Goal: Task Accomplishment & Management: Use online tool/utility

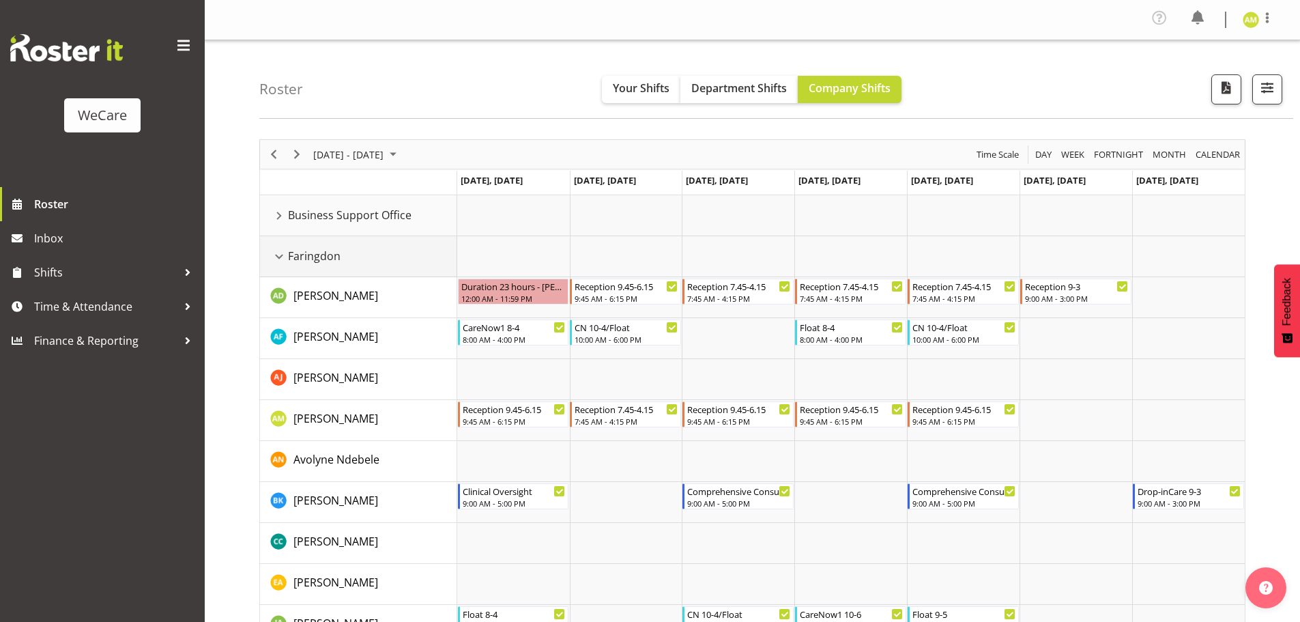
click at [273, 263] on div "Faringdon resource" at bounding box center [279, 257] width 18 height 18
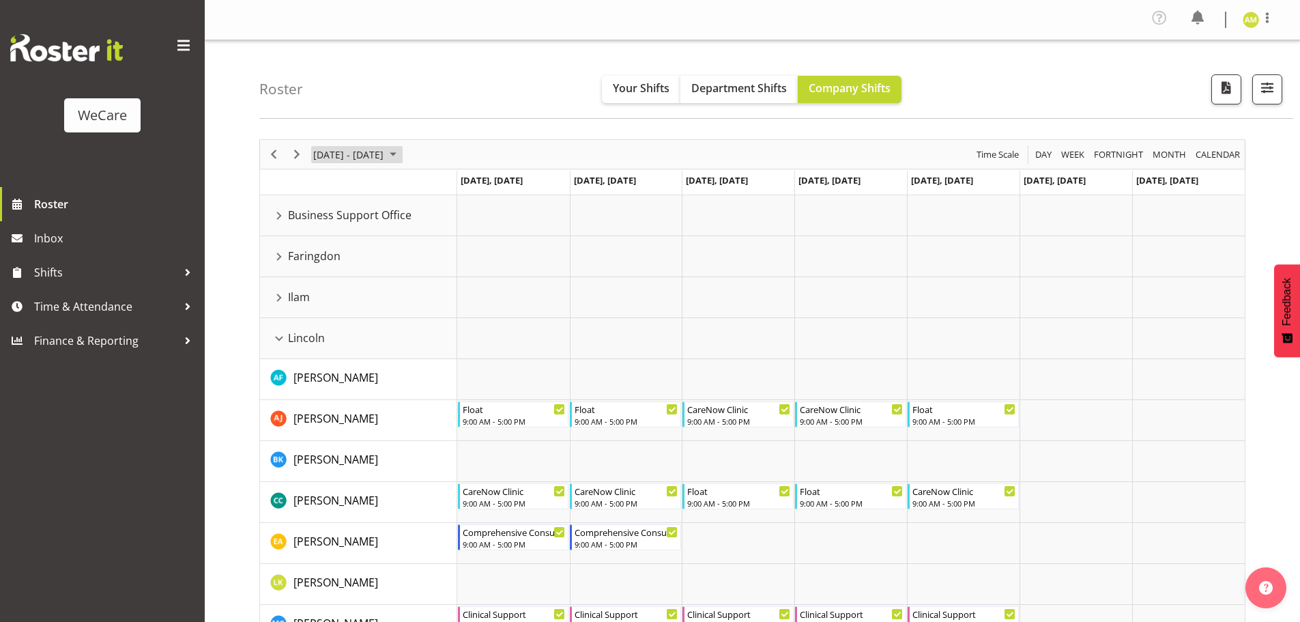
click at [341, 155] on span "[DATE] - [DATE]" at bounding box center [348, 154] width 73 height 17
click at [329, 256] on span "8" at bounding box center [327, 258] width 20 height 20
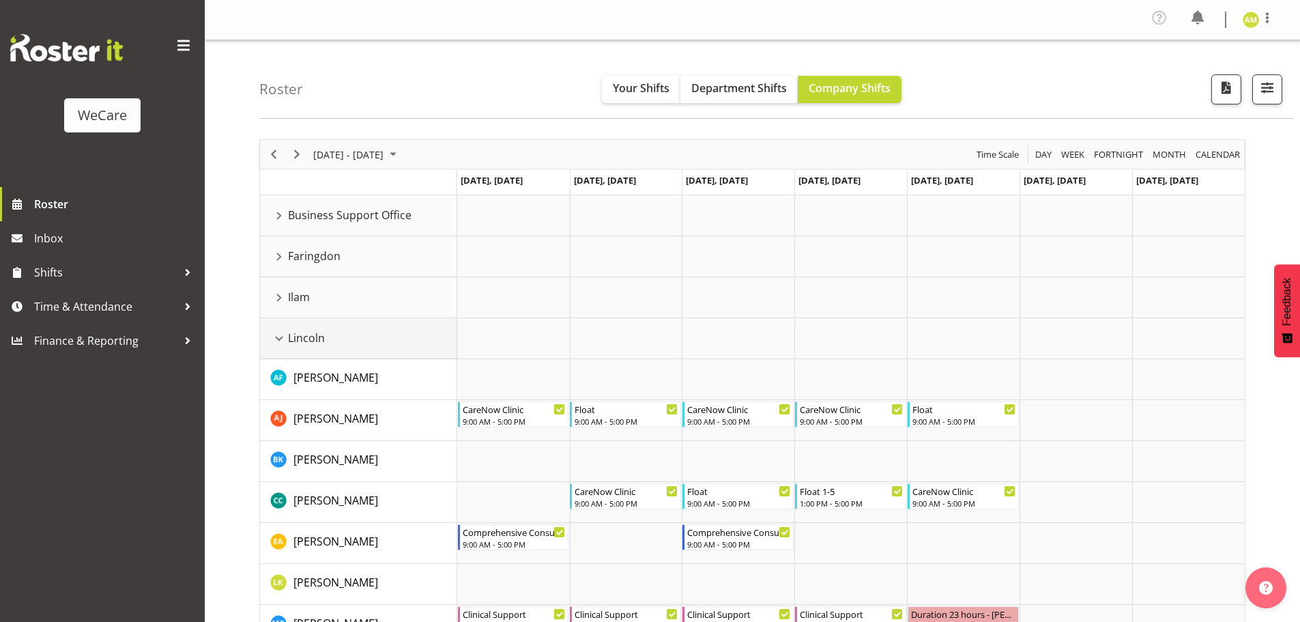
click at [277, 334] on div "Lincoln resource" at bounding box center [279, 339] width 18 height 18
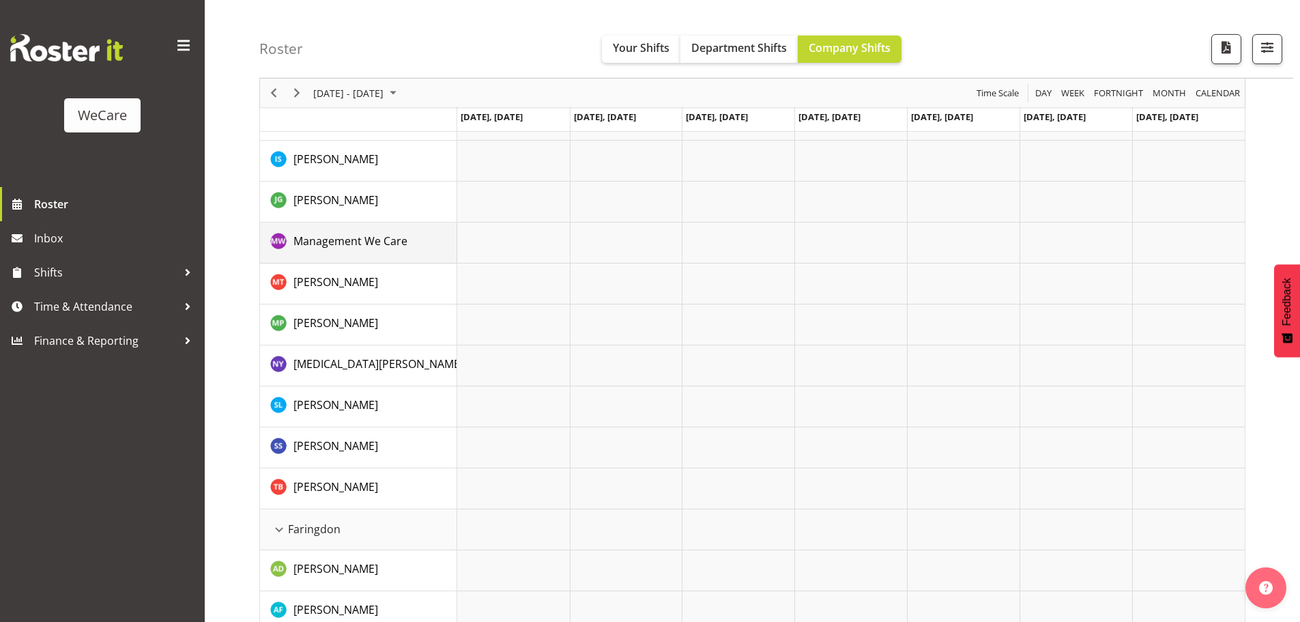
click at [281, 246] on img "Management We Care resource" at bounding box center [278, 241] width 16 height 16
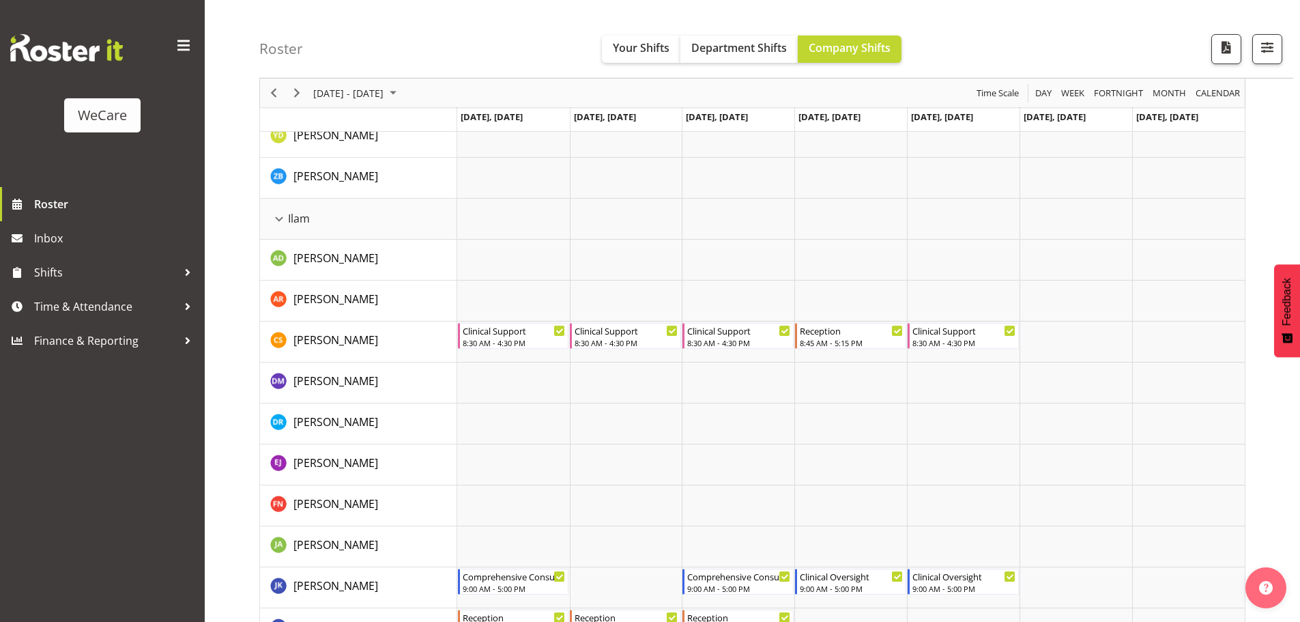
scroll to position [1365, 0]
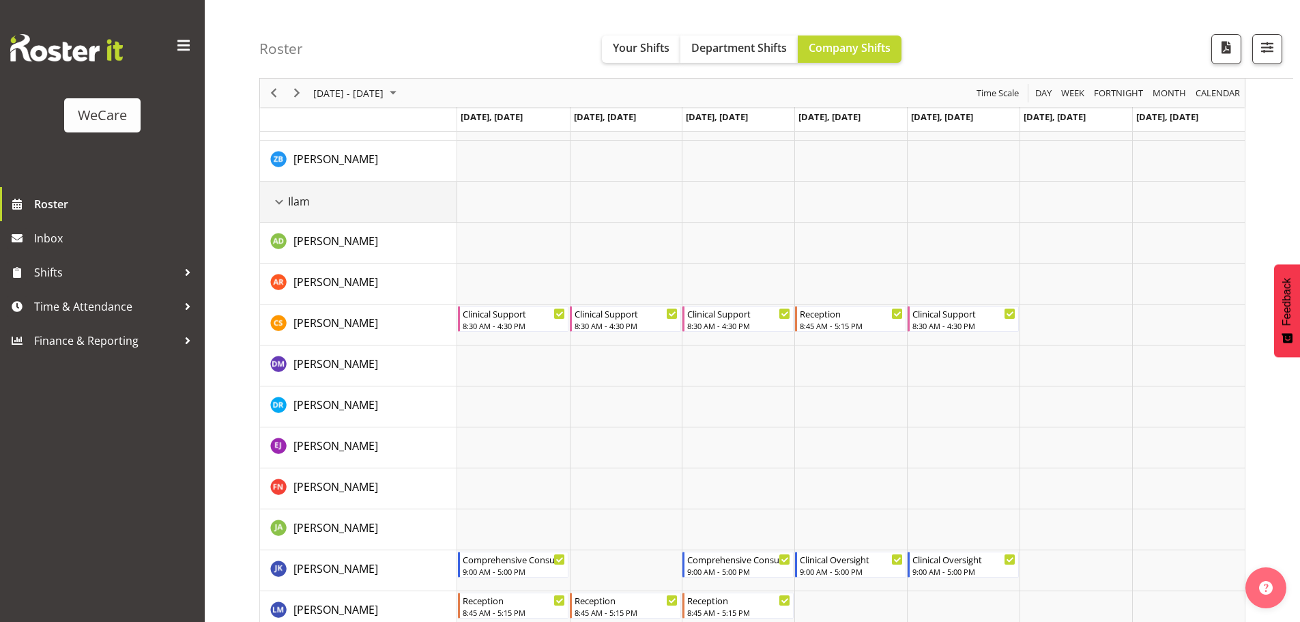
click at [276, 203] on div "Ilam resource" at bounding box center [279, 202] width 18 height 18
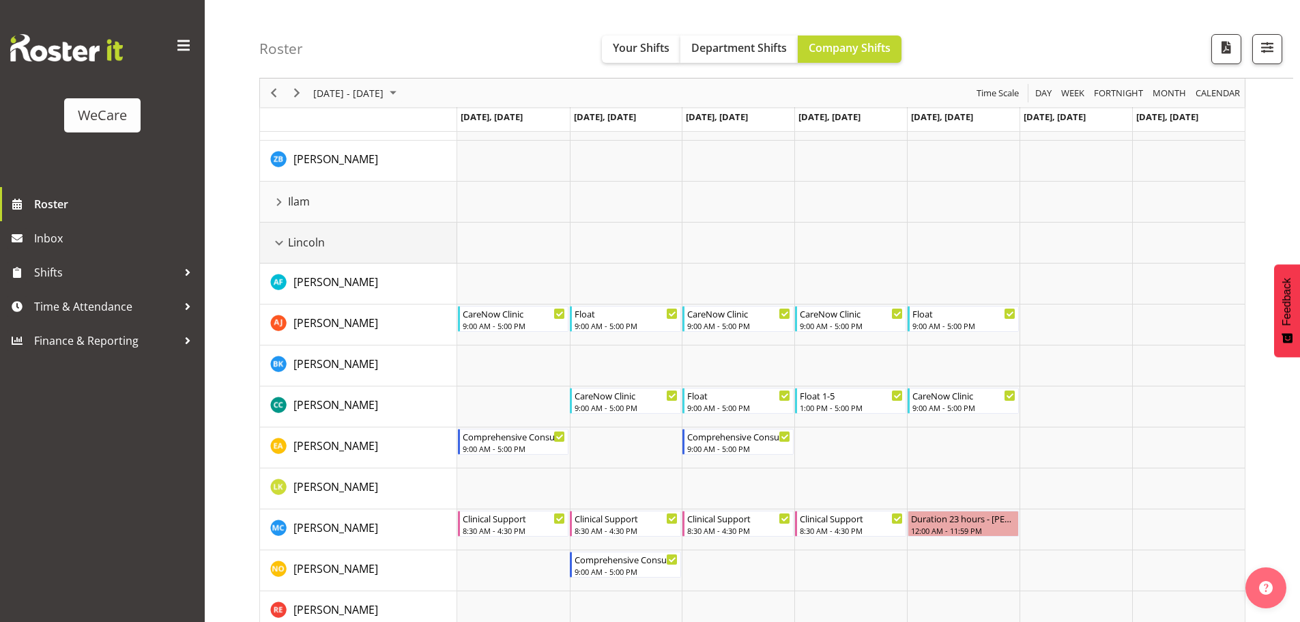
click at [279, 242] on div "Lincoln resource" at bounding box center [279, 243] width 18 height 18
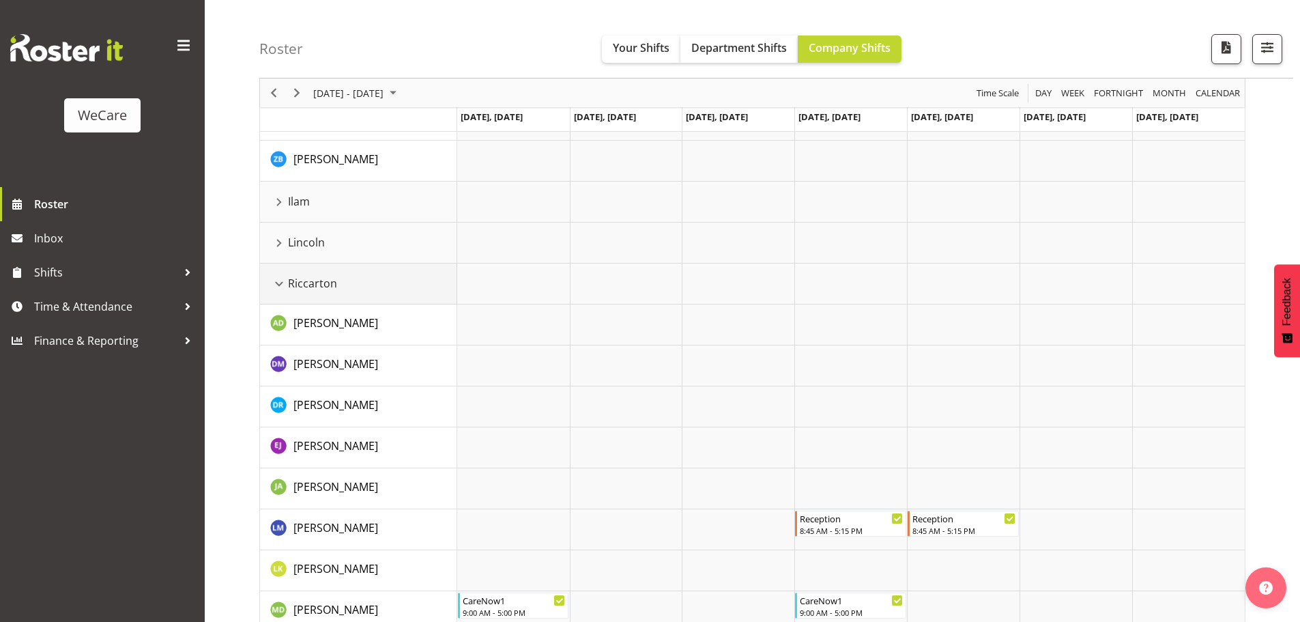
click at [274, 285] on div "Riccarton resource" at bounding box center [279, 284] width 18 height 18
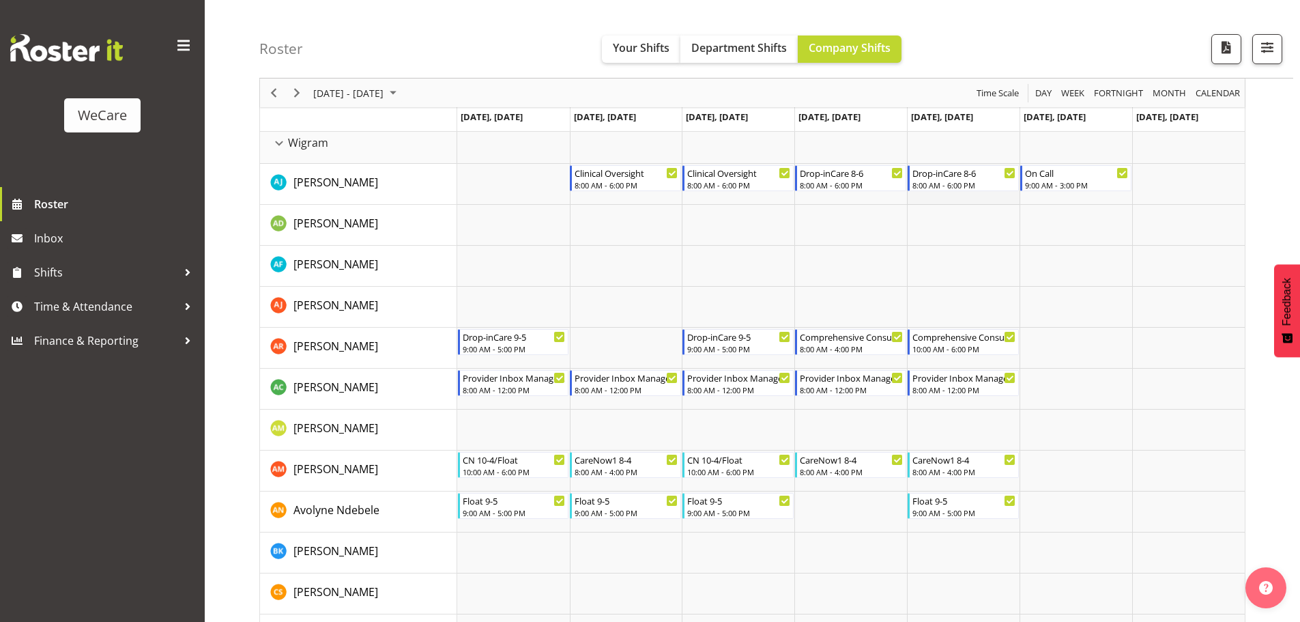
scroll to position [1570, 0]
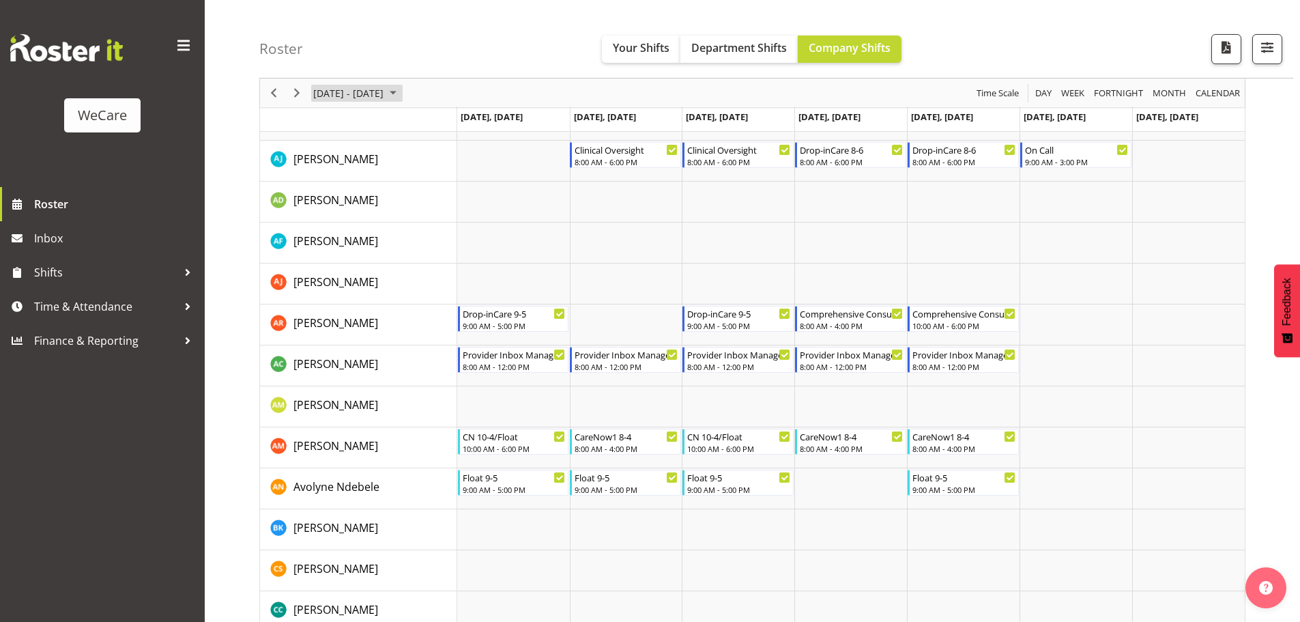
click at [385, 98] on span "[DATE] - [DATE]" at bounding box center [348, 93] width 73 height 17
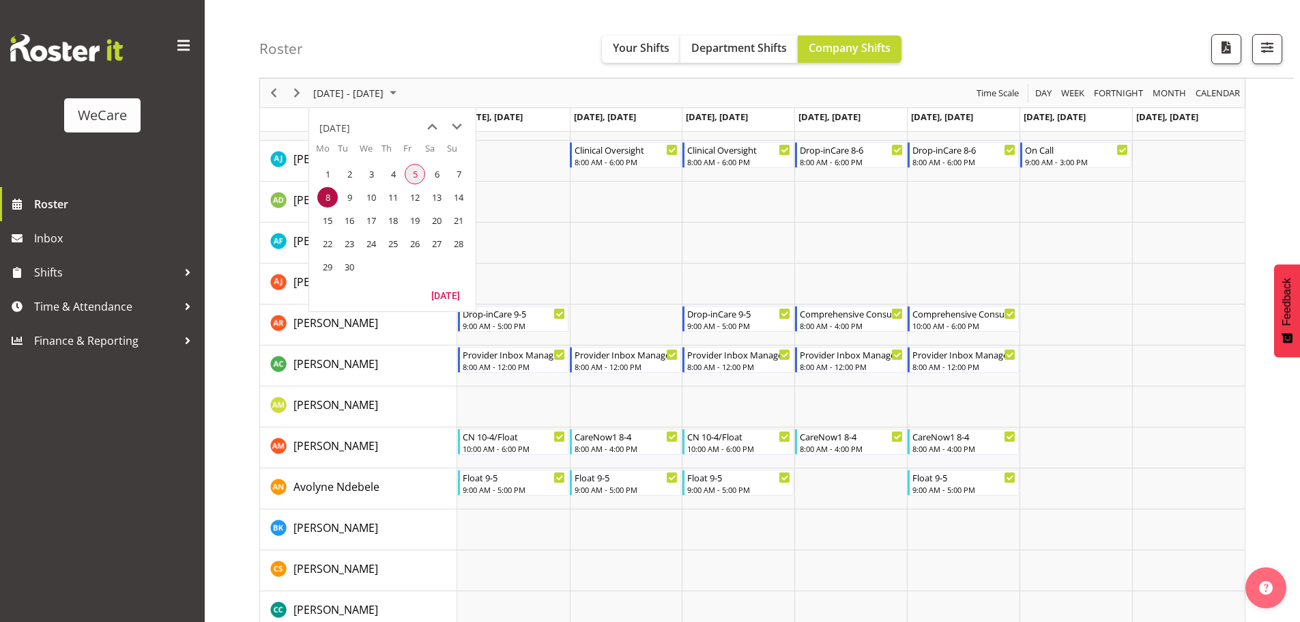
click at [411, 174] on span "5" at bounding box center [415, 174] width 20 height 20
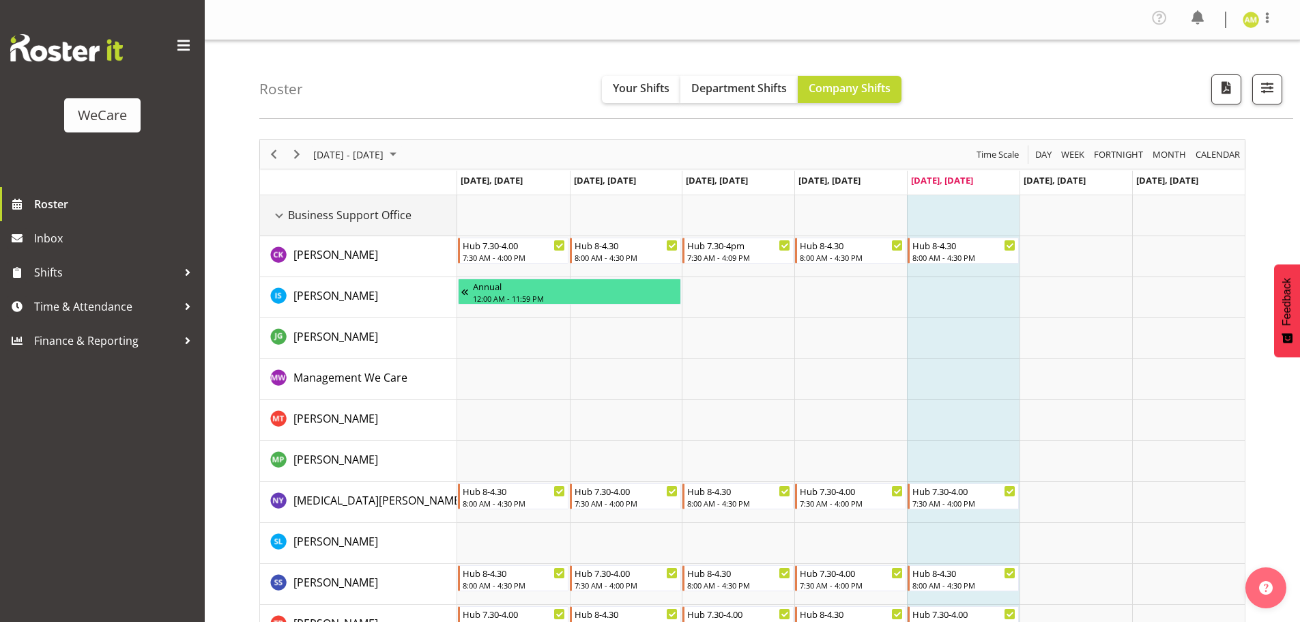
click at [280, 218] on div "Business Support Office resource" at bounding box center [279, 216] width 18 height 18
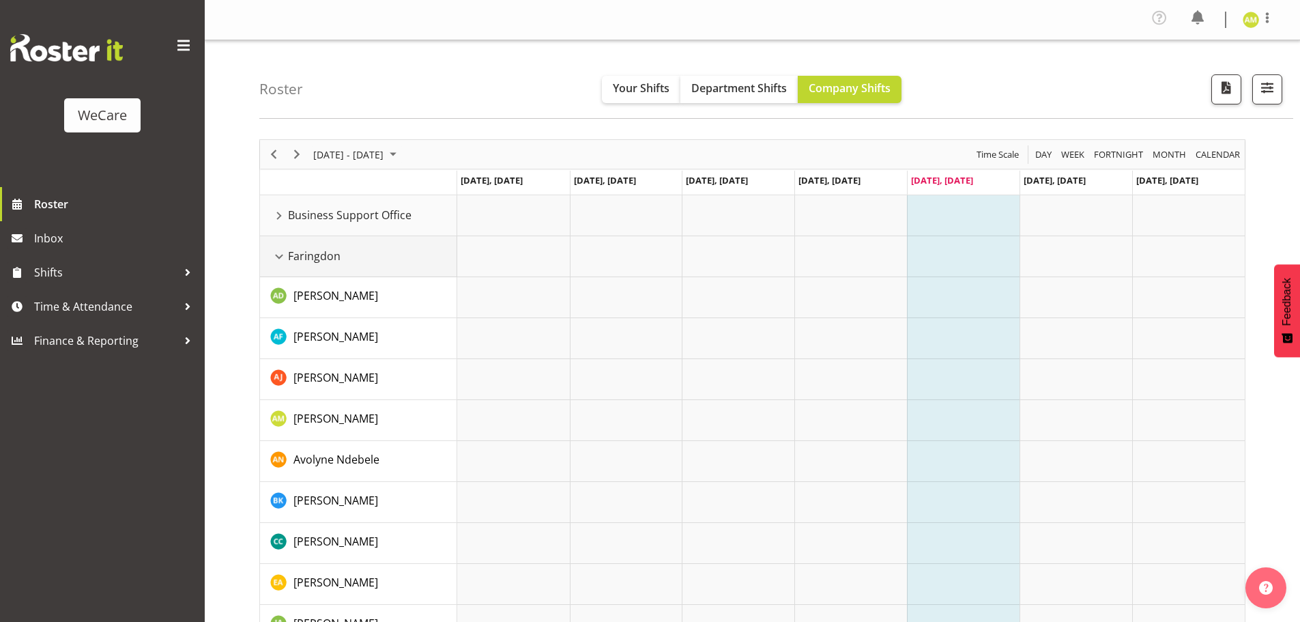
click at [280, 259] on div "Faringdon resource" at bounding box center [279, 257] width 18 height 18
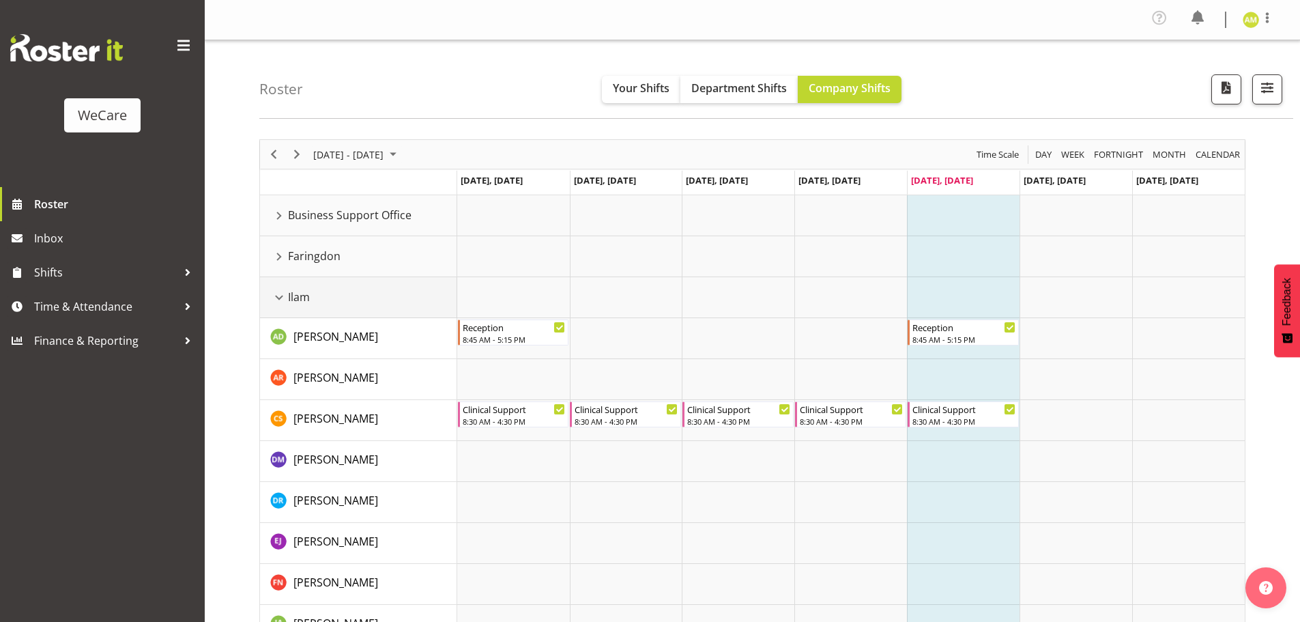
click at [285, 297] on div "Ilam resource" at bounding box center [279, 298] width 18 height 18
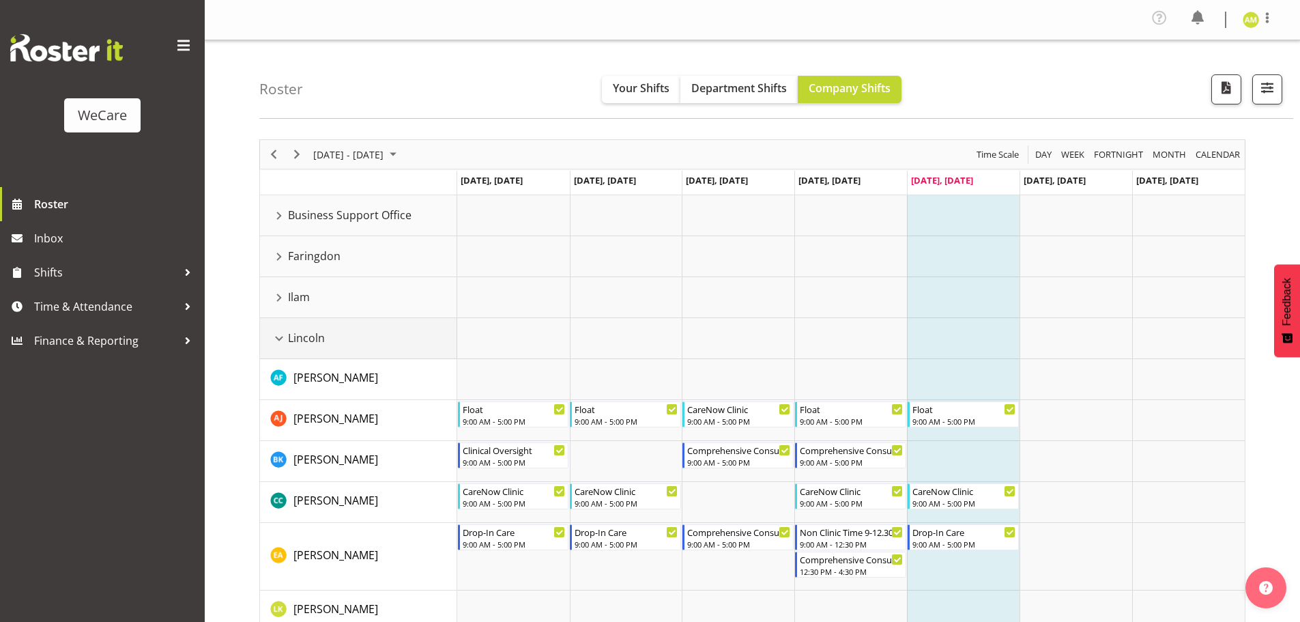
click at [277, 337] on div "Lincoln resource" at bounding box center [279, 339] width 18 height 18
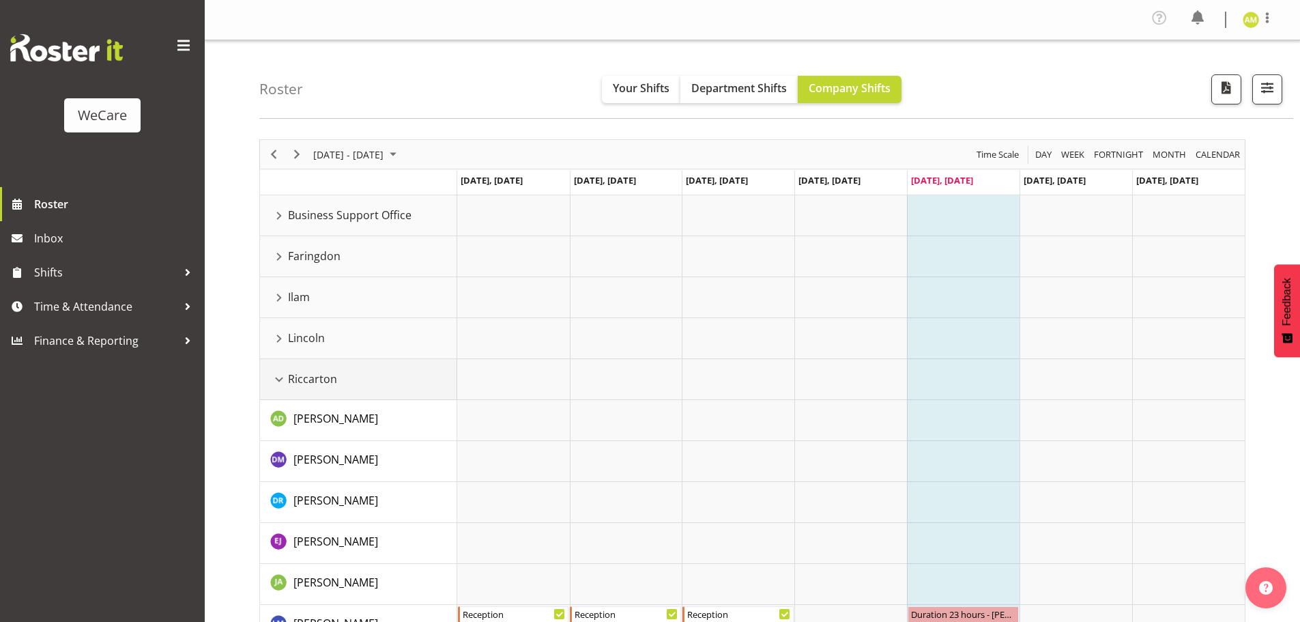
click at [279, 375] on div "Riccarton resource" at bounding box center [279, 380] width 18 height 18
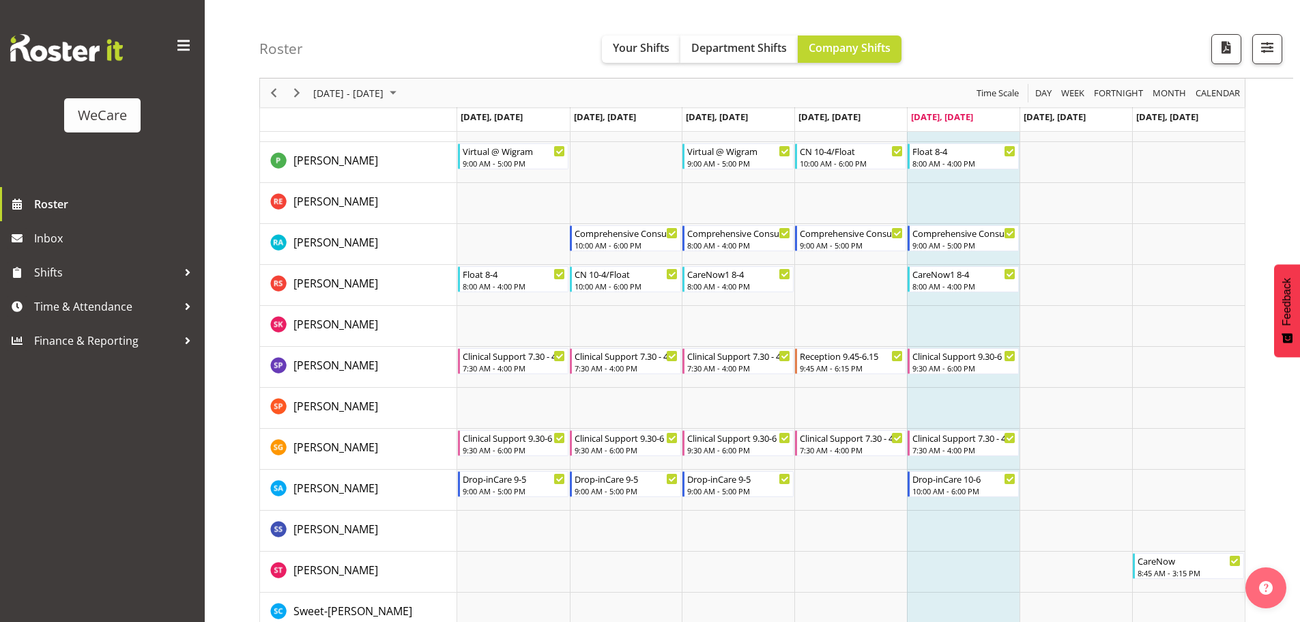
scroll to position [1775, 0]
